Goal: Task Accomplishment & Management: Complete application form

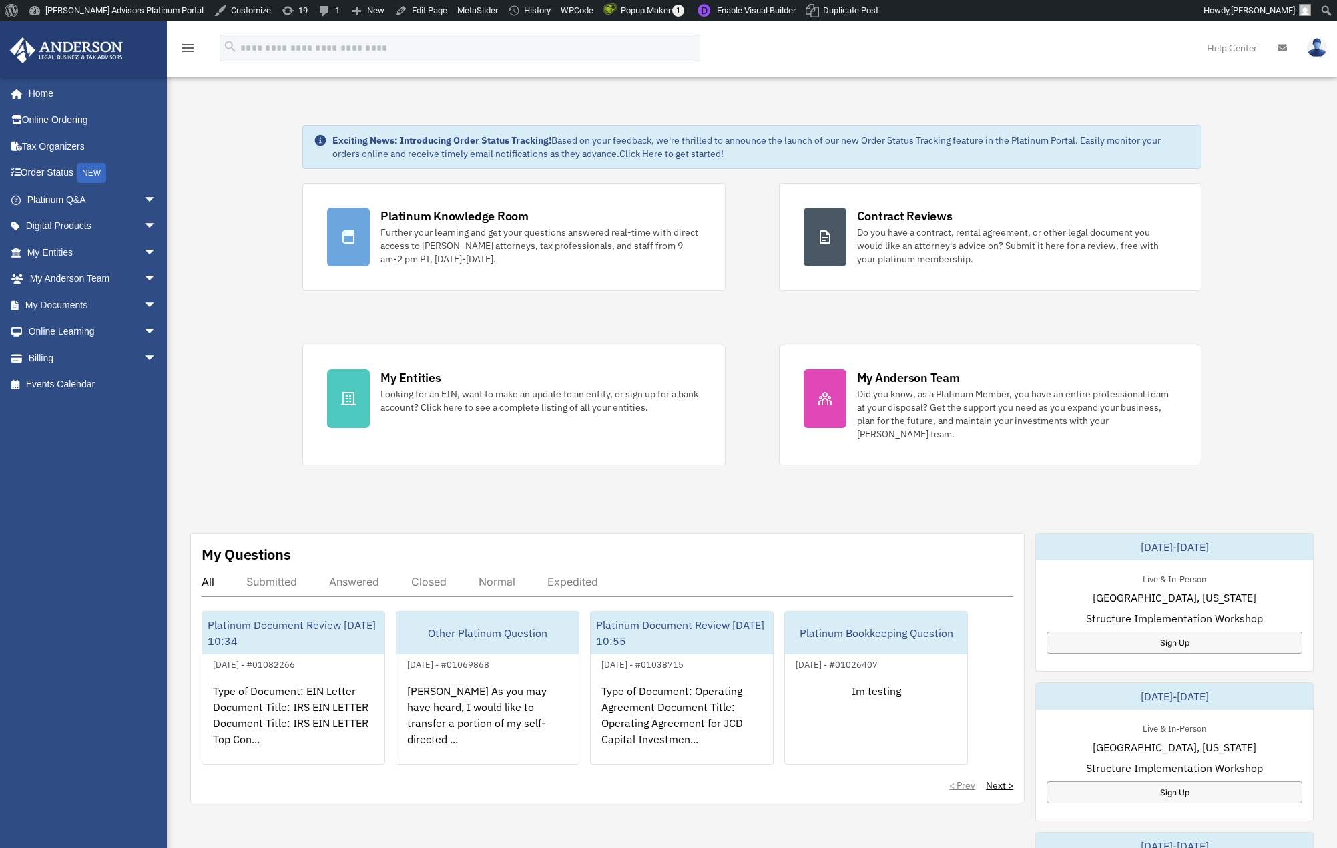
click at [250, 134] on div "Exciting News: Introducing Order Status Tracking! Based on your feedback, we're…" at bounding box center [752, 697] width 1190 height 1212
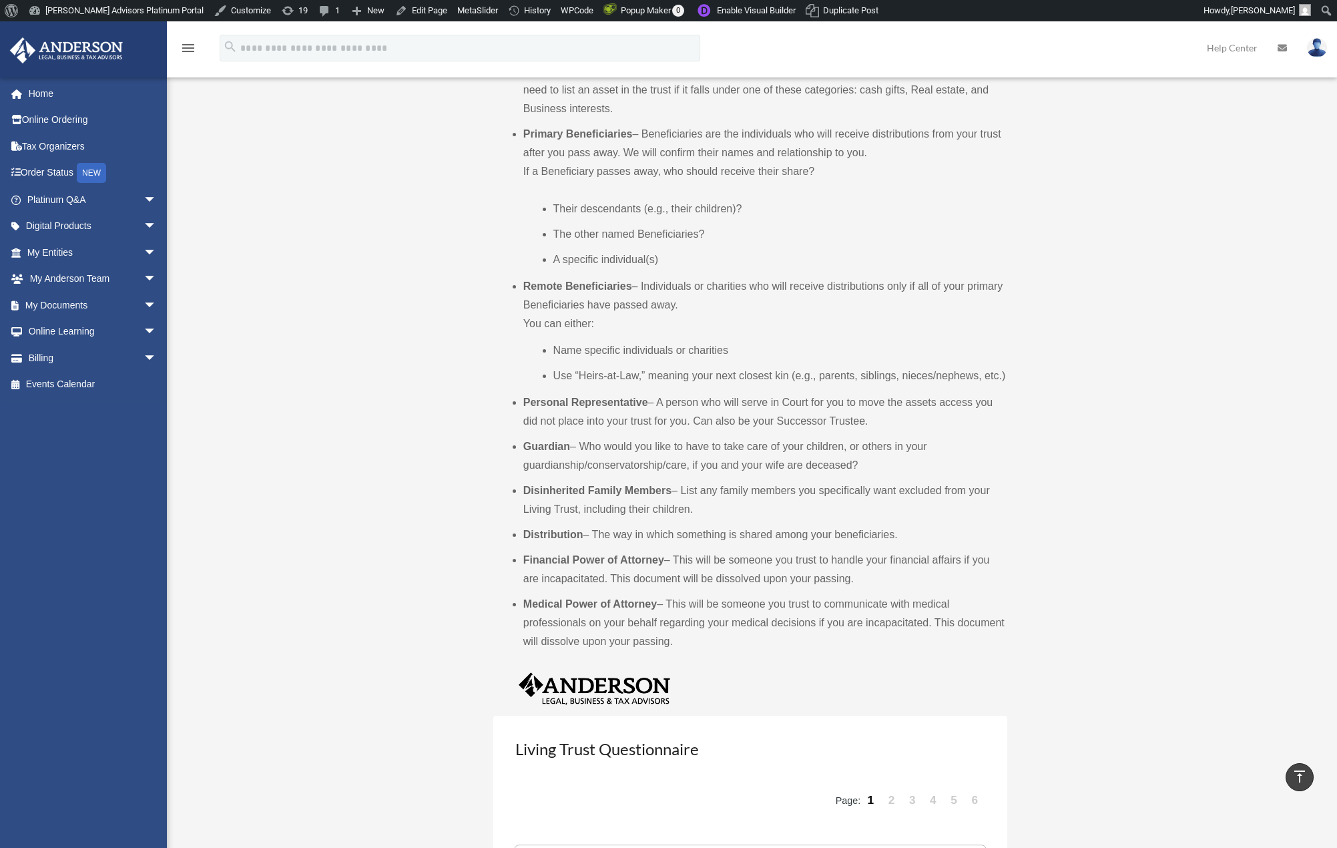
scroll to position [692, 0]
click at [977, 796] on link "6" at bounding box center [975, 798] width 19 height 40
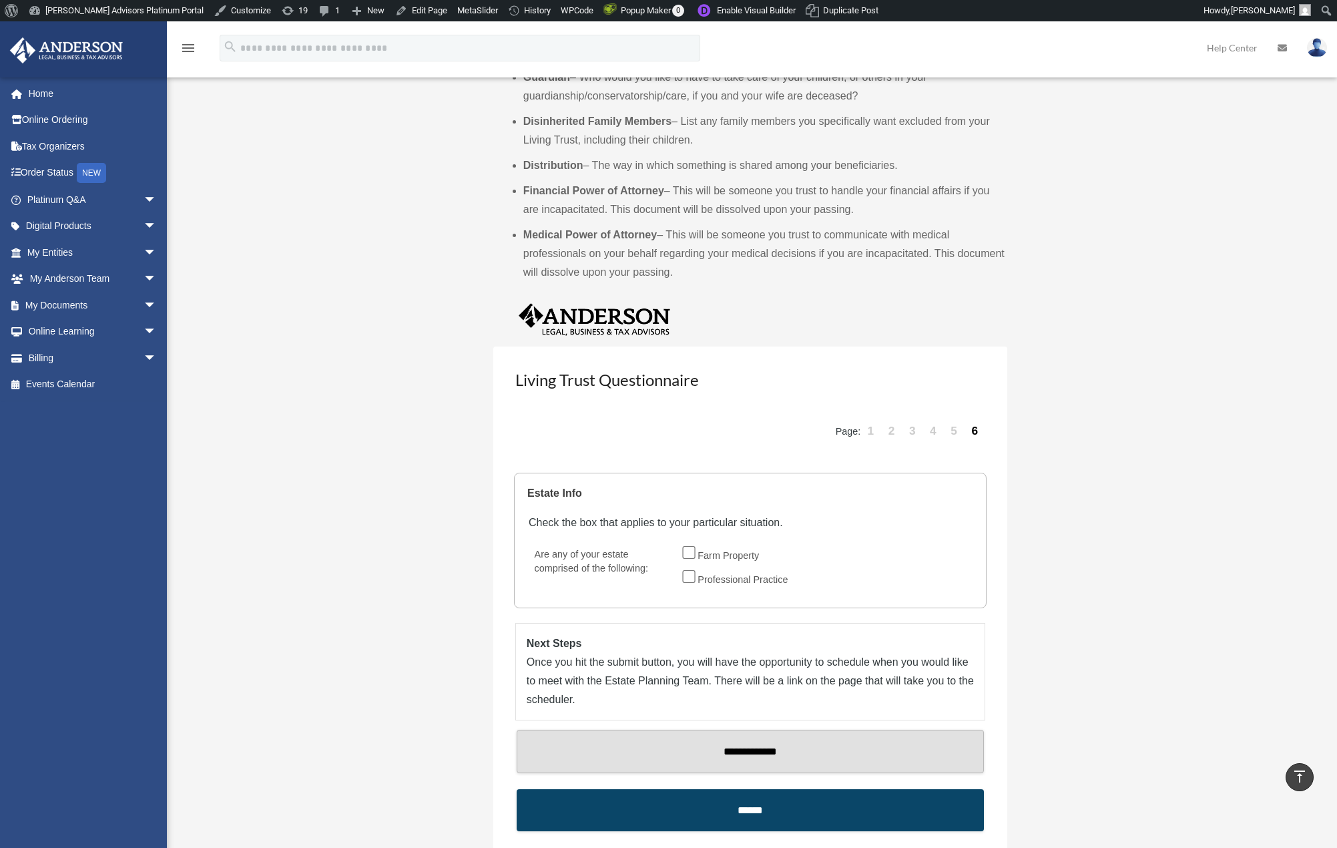
scroll to position [1051, 0]
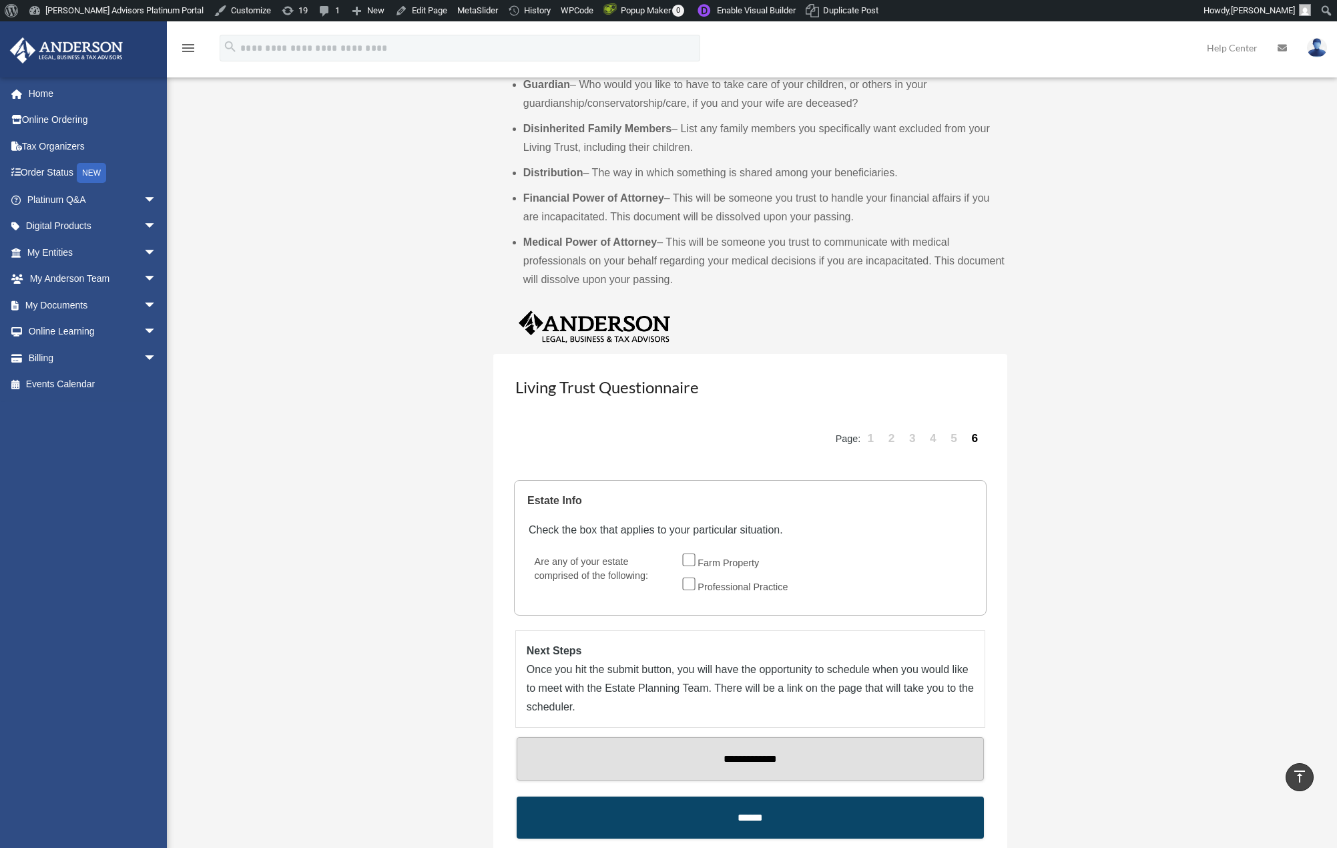
click at [894, 442] on link "2" at bounding box center [892, 439] width 19 height 40
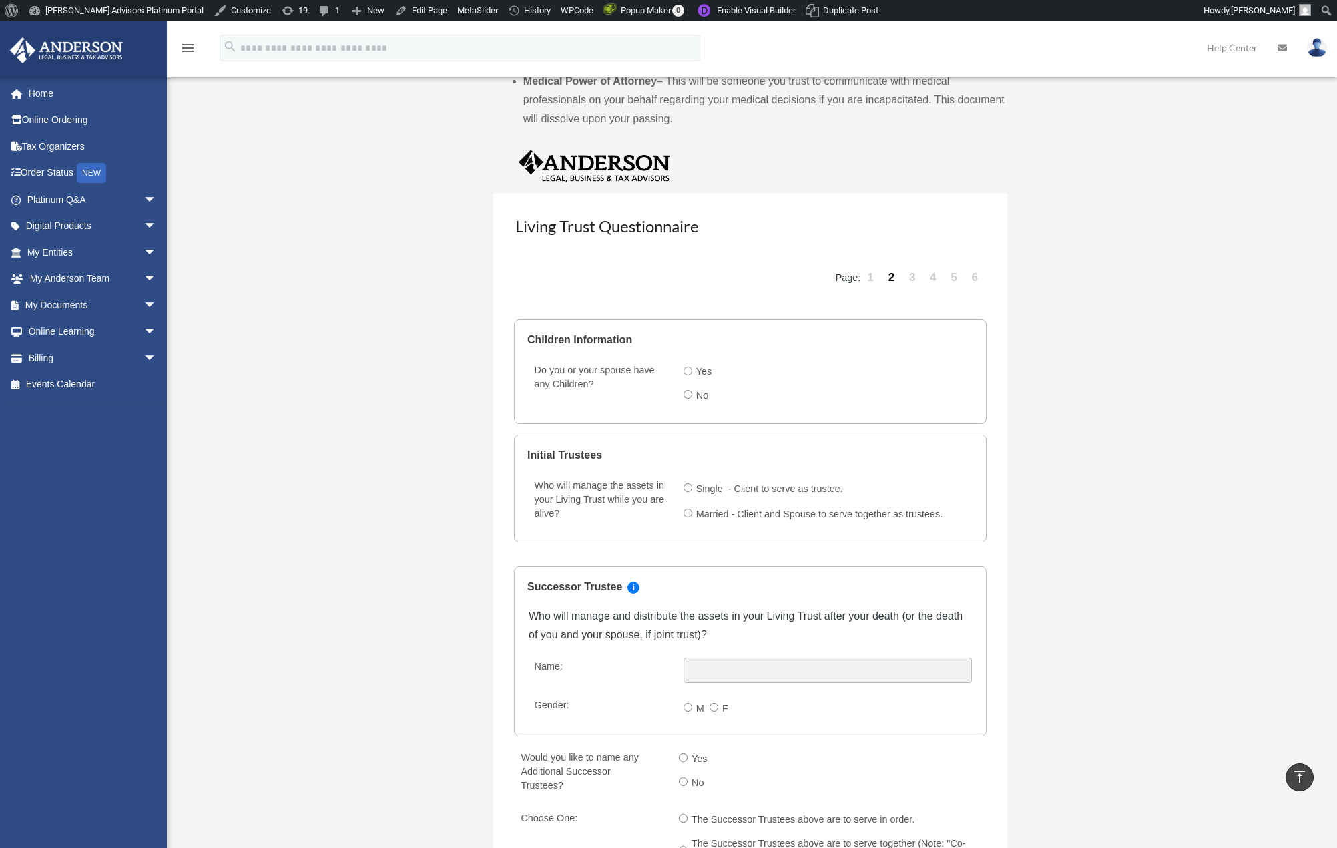
scroll to position [1569, 0]
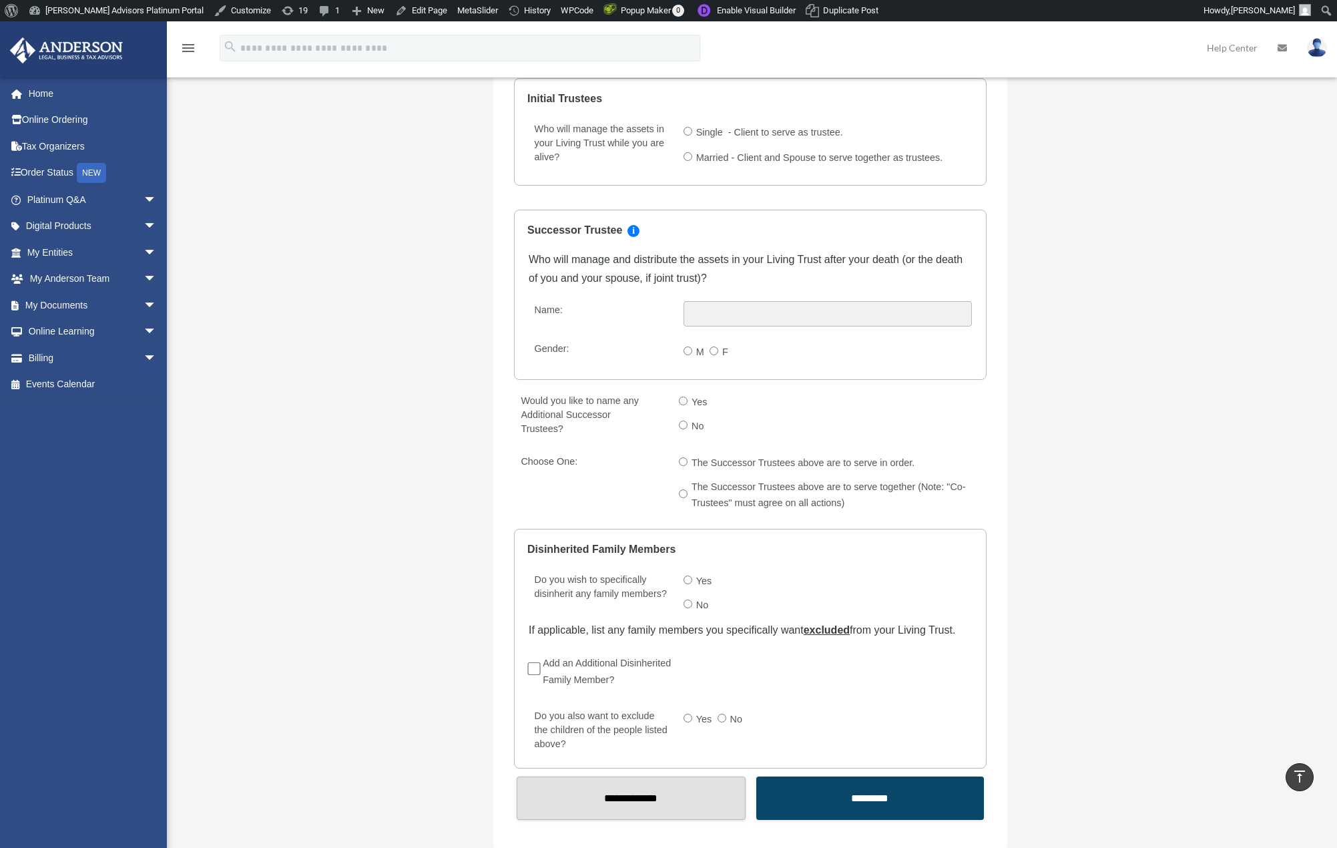
click at [622, 664] on label "Add an Additional Disinherited Family Member?" at bounding box center [611, 671] width 144 height 37
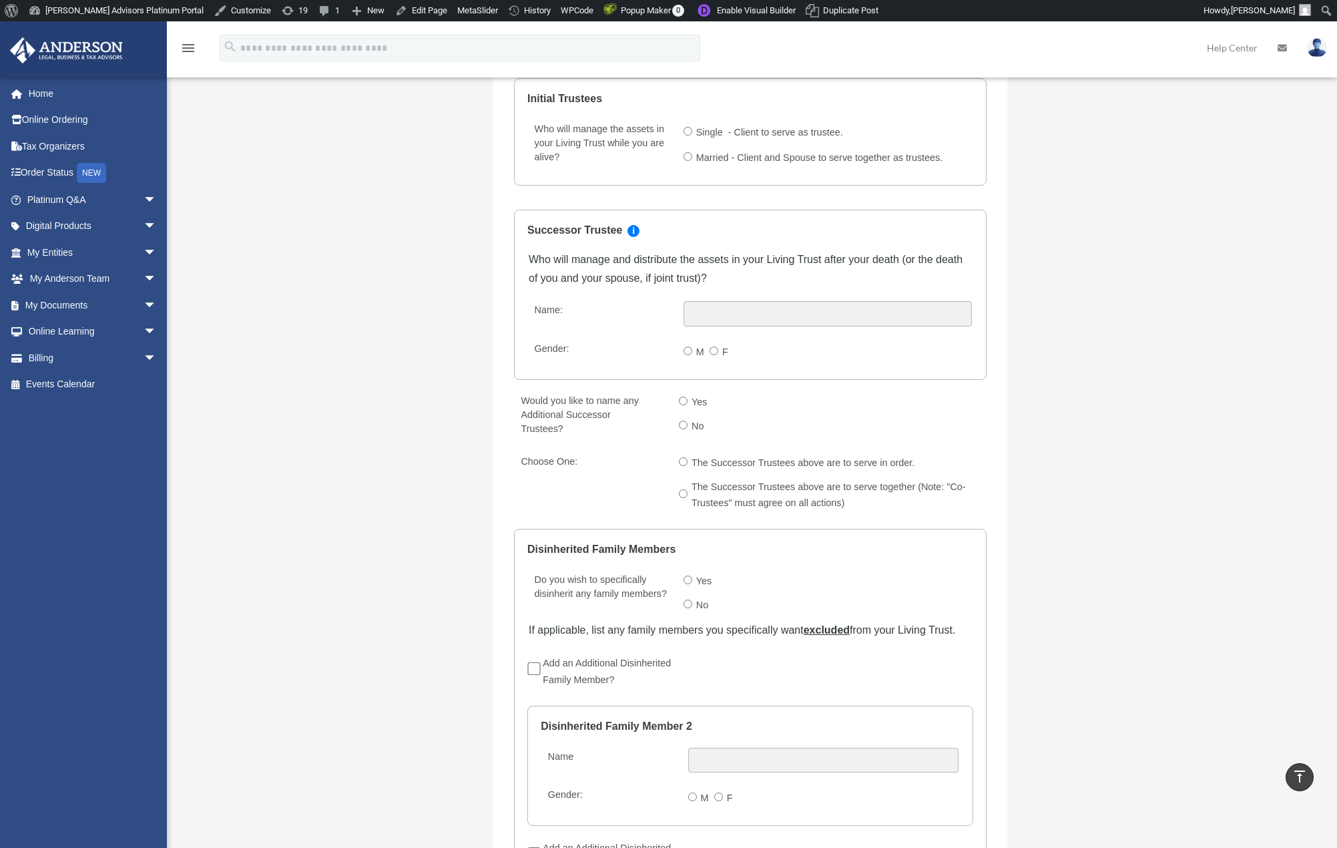
click at [607, 663] on label "Add an Additional Disinherited Family Member?" at bounding box center [611, 671] width 144 height 37
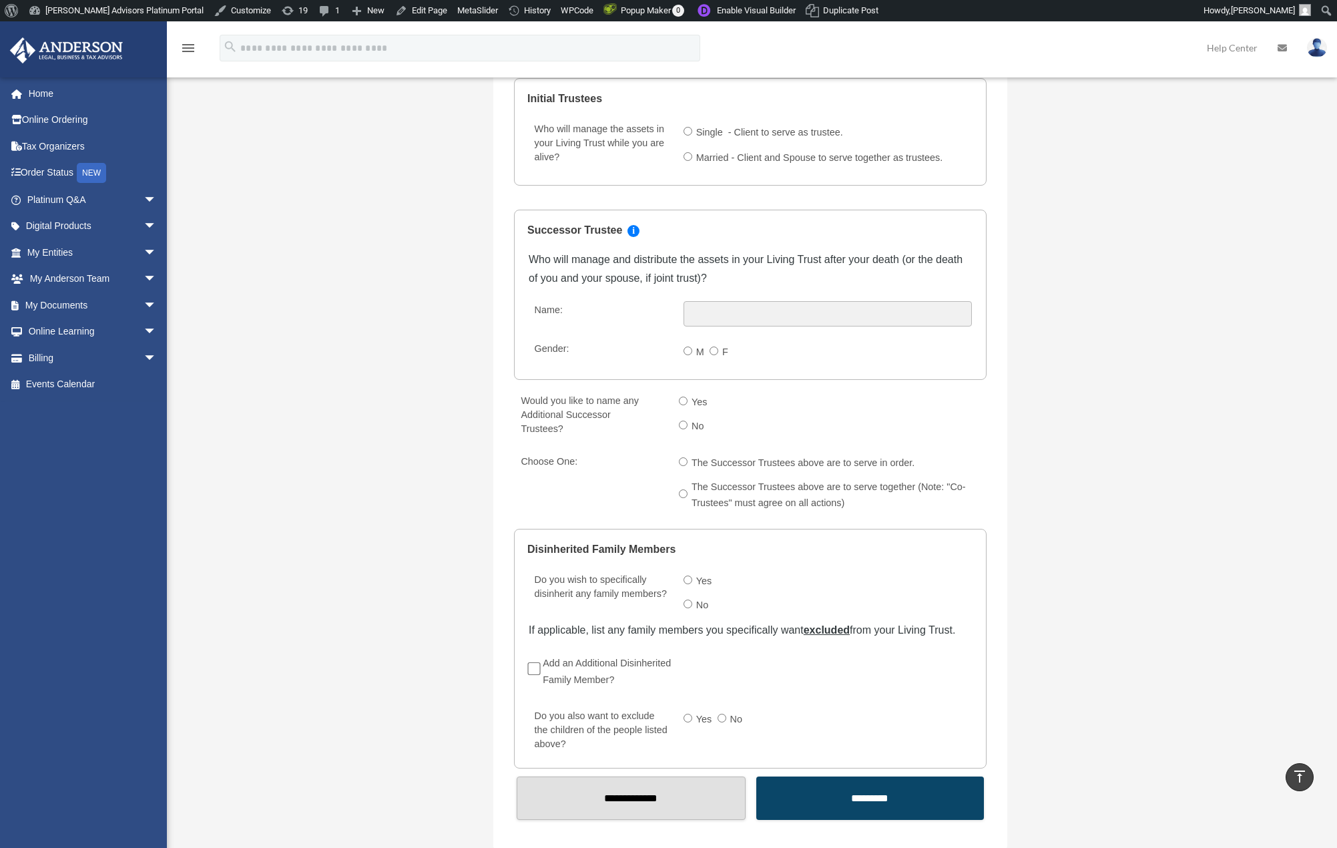
click at [613, 664] on label "Add an Additional Disinherited Family Member?" at bounding box center [611, 671] width 144 height 37
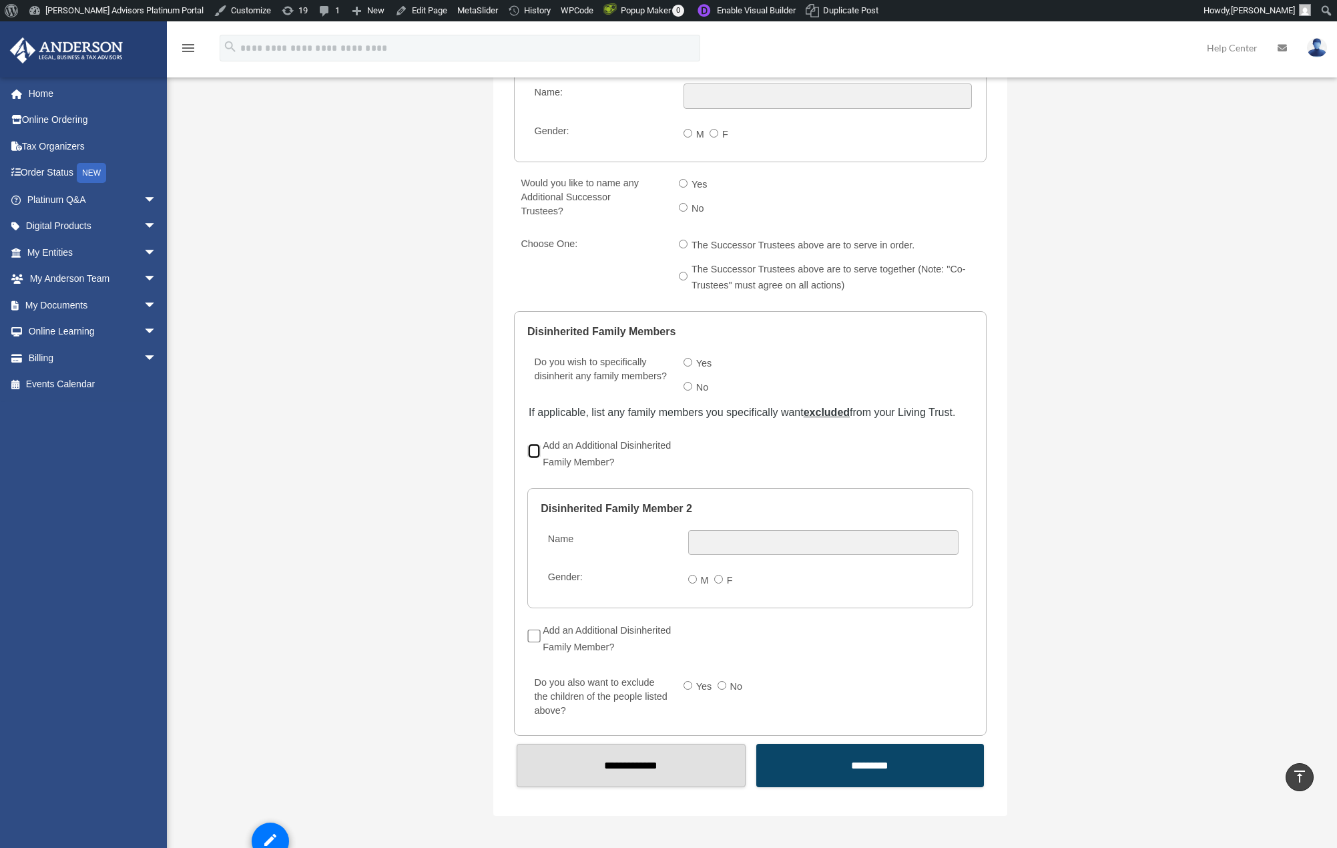
scroll to position [1784, 0]
click at [596, 451] on label "Add an Additional Disinherited Family Member?" at bounding box center [611, 456] width 144 height 37
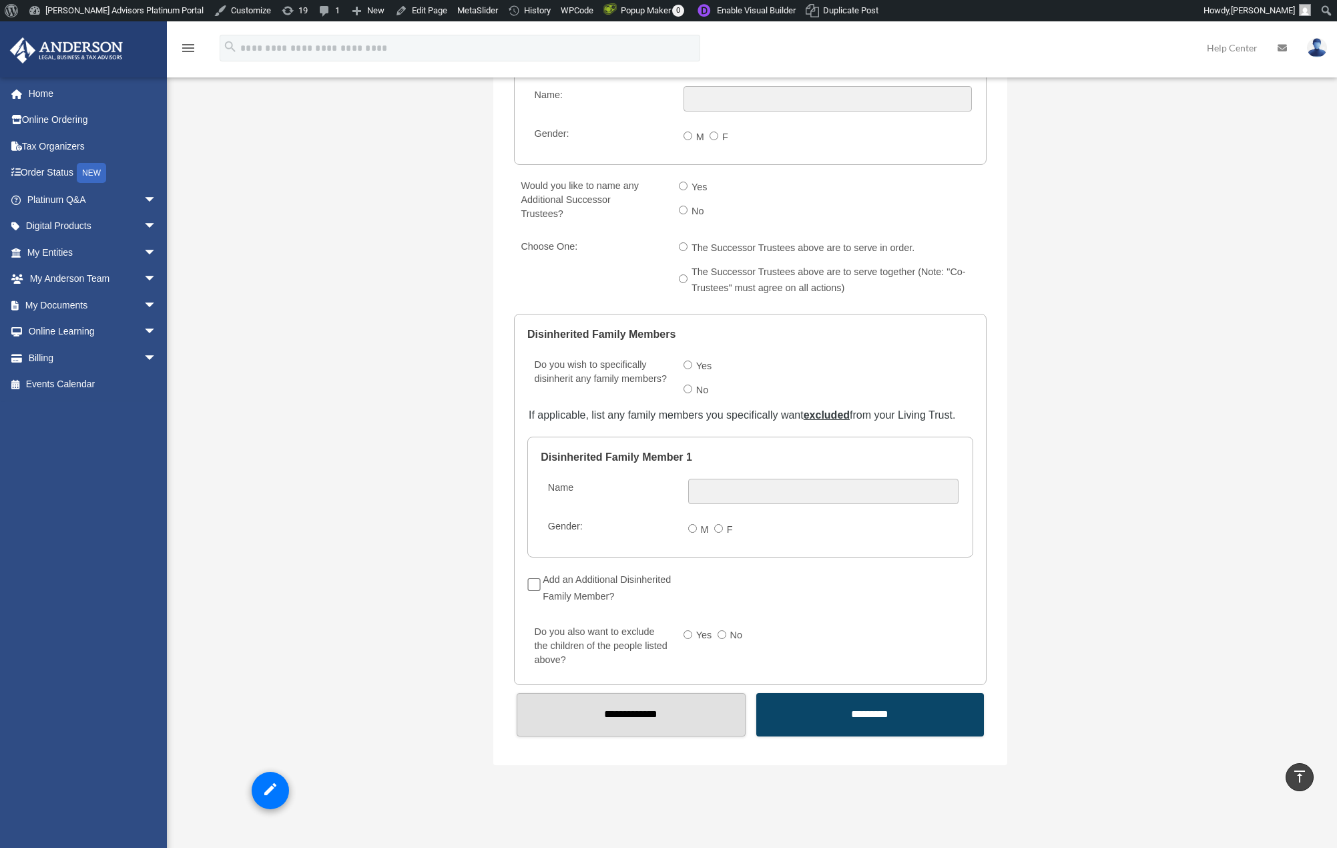
click at [573, 572] on label "Add an Additional Disinherited Family Member?" at bounding box center [611, 587] width 144 height 37
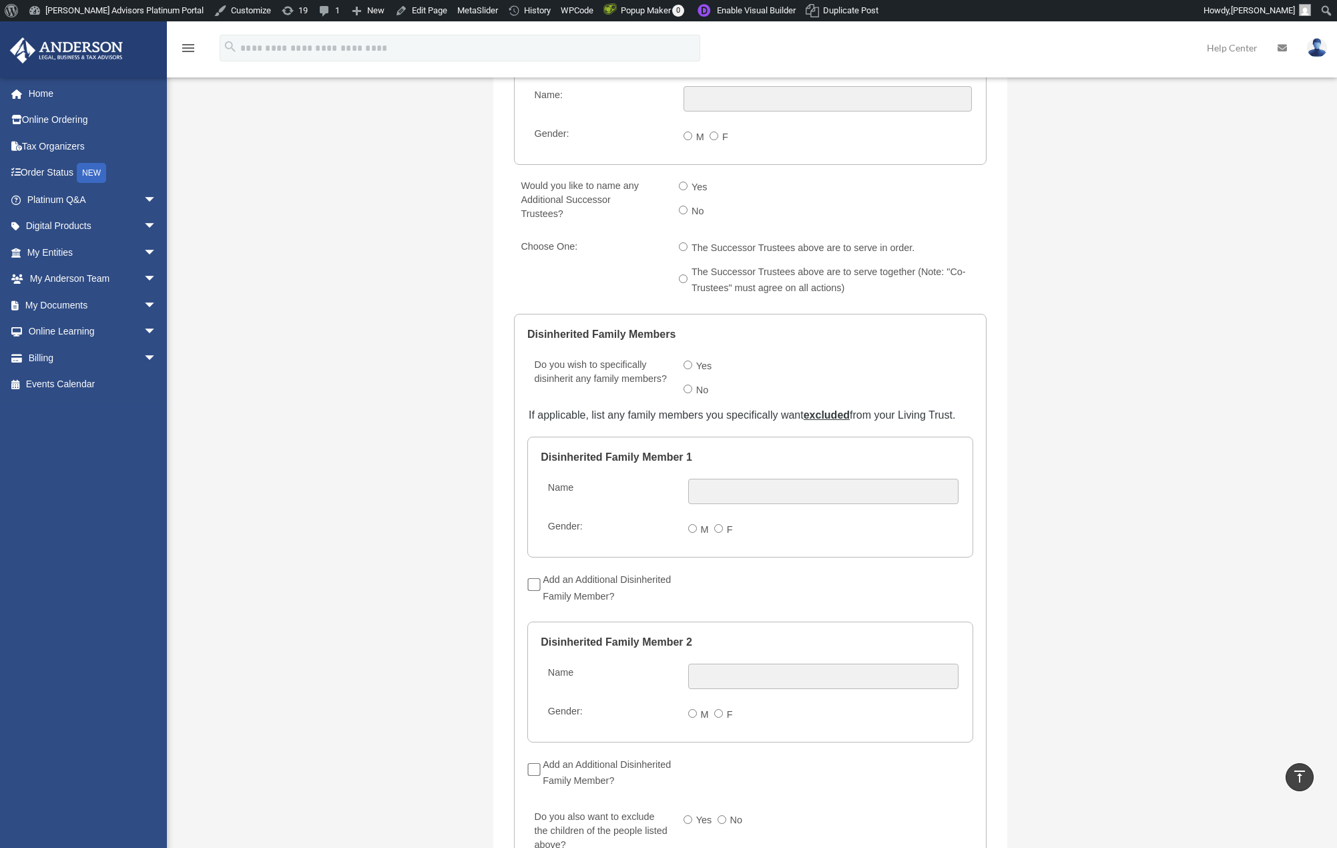
click at [573, 572] on label "Add an Additional Disinherited Family Member?" at bounding box center [611, 587] width 144 height 37
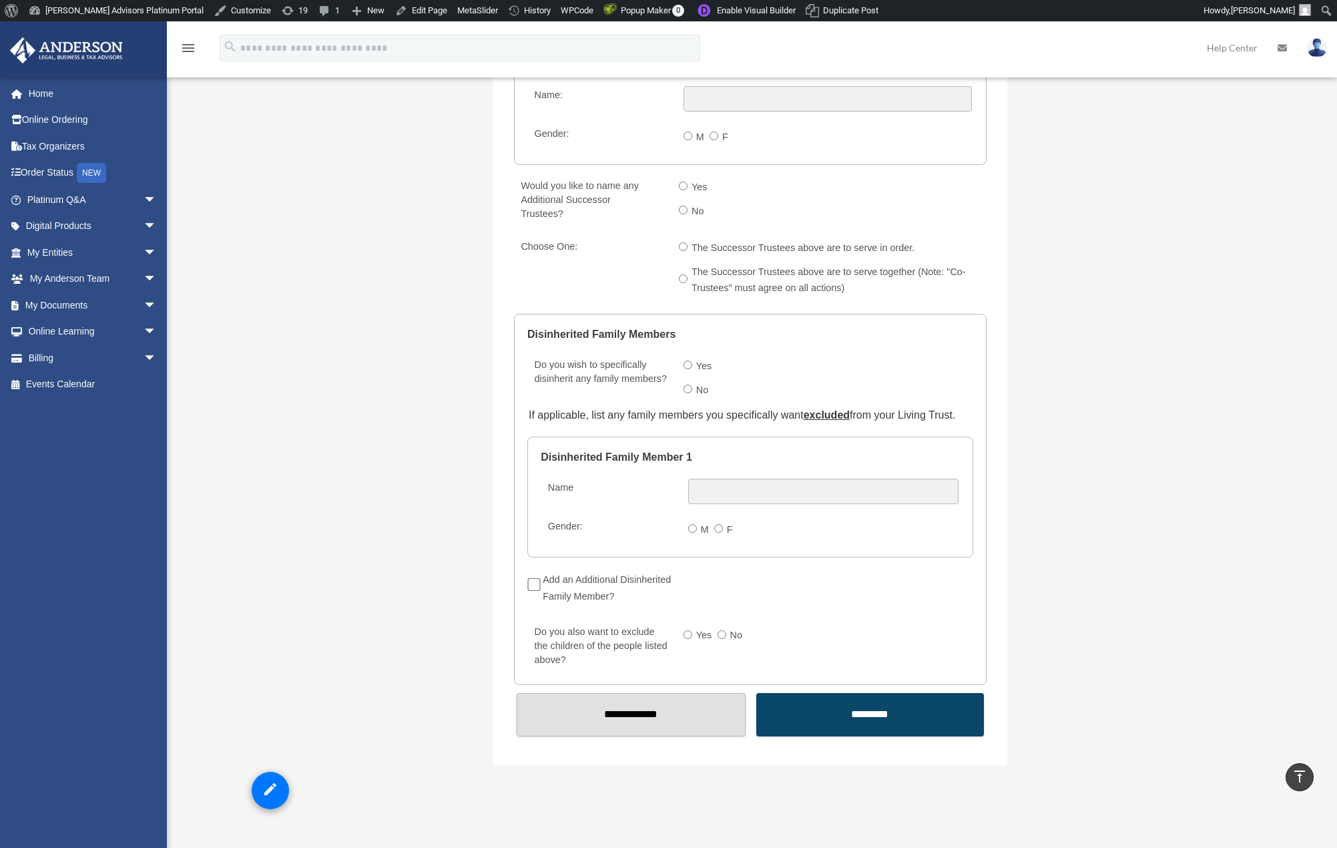
click at [690, 385] on span "No" at bounding box center [828, 390] width 288 height 21
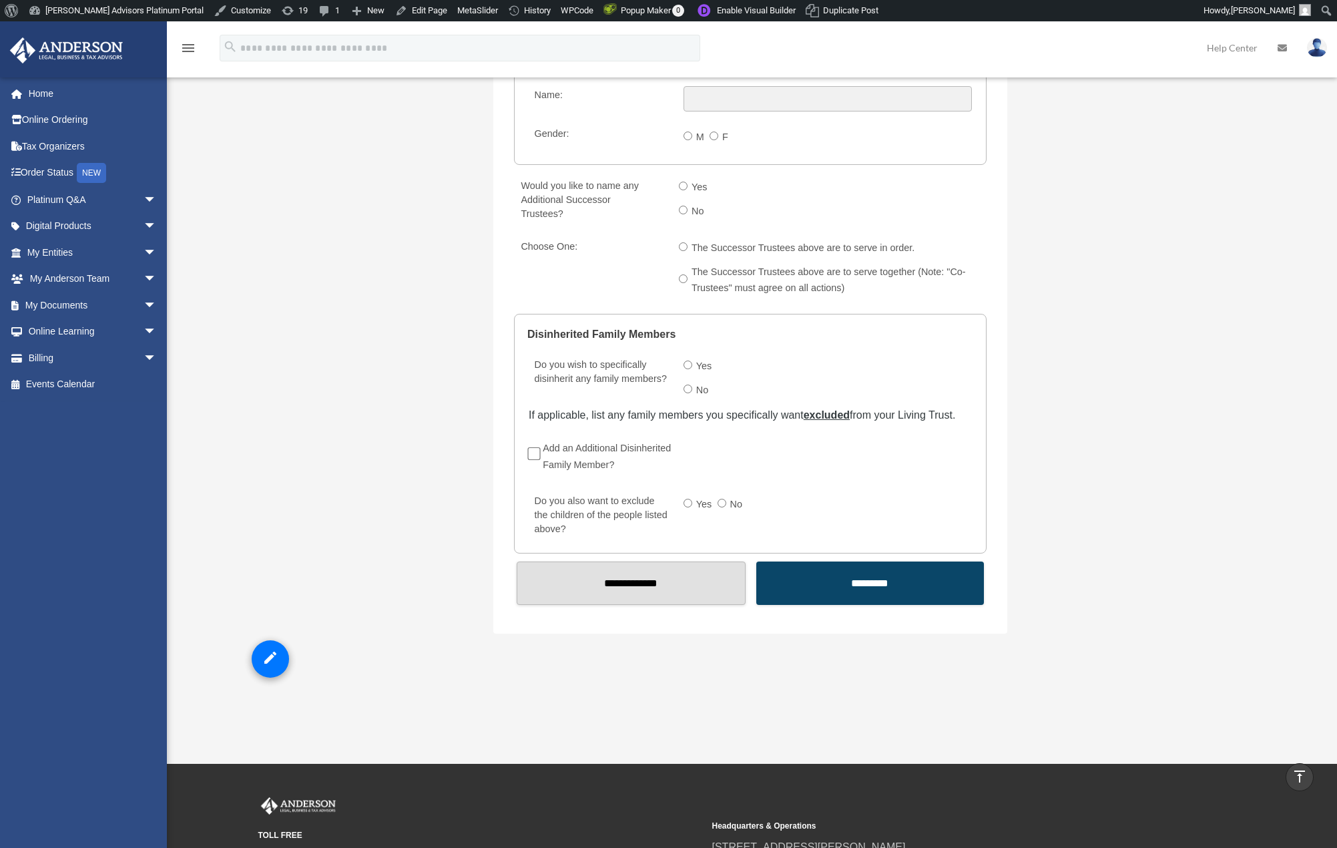
click at [693, 365] on label "Yes" at bounding box center [704, 366] width 25 height 21
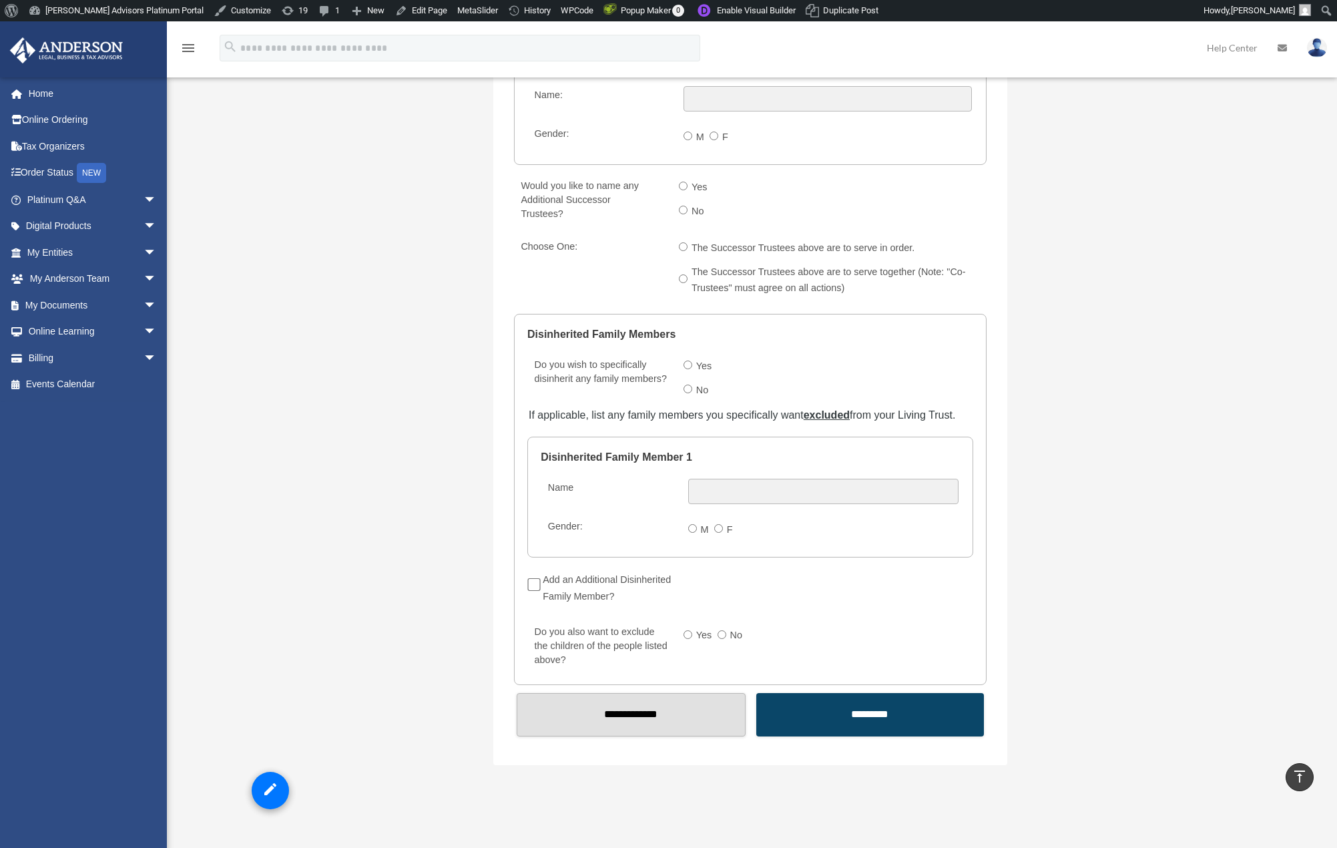
click at [749, 248] on label "The Successor Trustees above are to serve in order." at bounding box center [804, 248] width 233 height 21
click at [756, 276] on label "The Successor Trustees above are to serve together (Note: "Co-Trustees" must ag…" at bounding box center [841, 280] width 306 height 37
click at [698, 190] on label "Yes" at bounding box center [700, 187] width 25 height 21
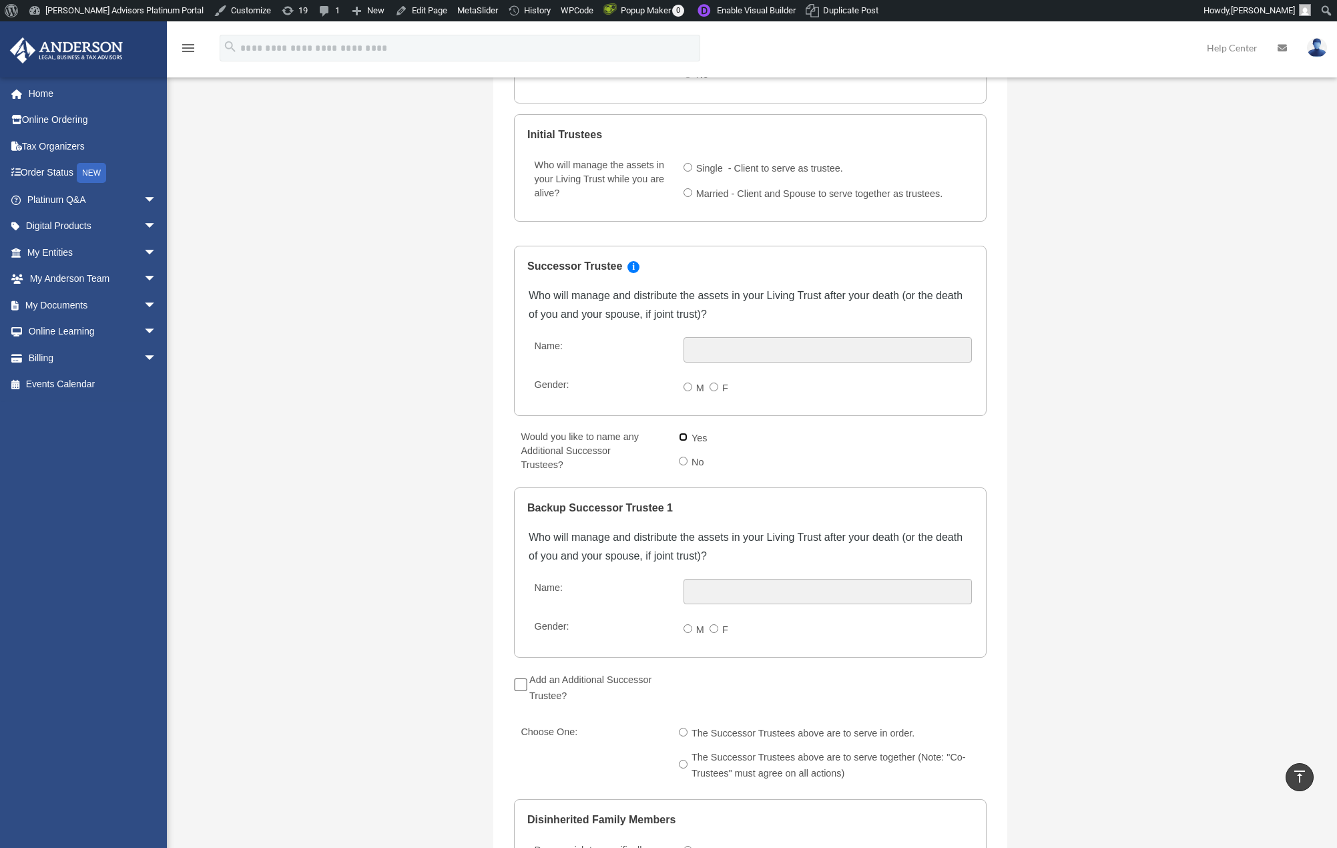
scroll to position [1535, 0]
click at [776, 185] on label "Married - Client and Spouse to serve together as trustees." at bounding box center [820, 192] width 256 height 21
click at [772, 170] on label "Single - Client to serve as trustee." at bounding box center [770, 166] width 156 height 21
